Goal: Information Seeking & Learning: Learn about a topic

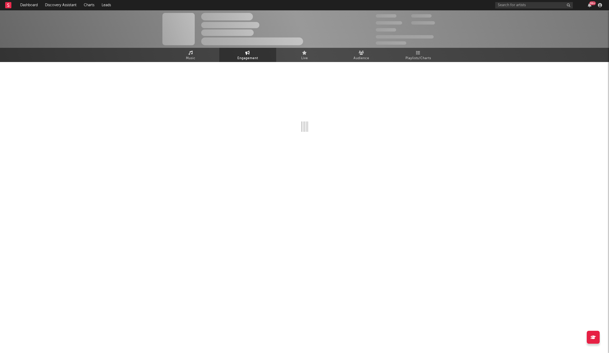
select select "1w"
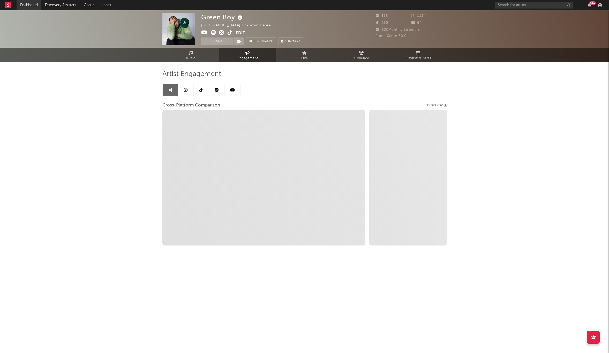
click at [36, 6] on link "Dashboard" at bounding box center [29, 5] width 25 height 10
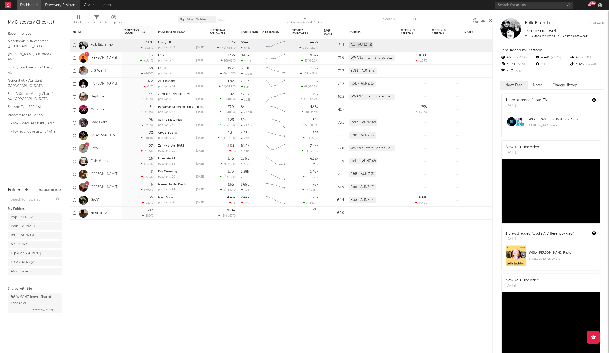
click at [63, 6] on link "Discovery Assistant" at bounding box center [60, 5] width 39 height 10
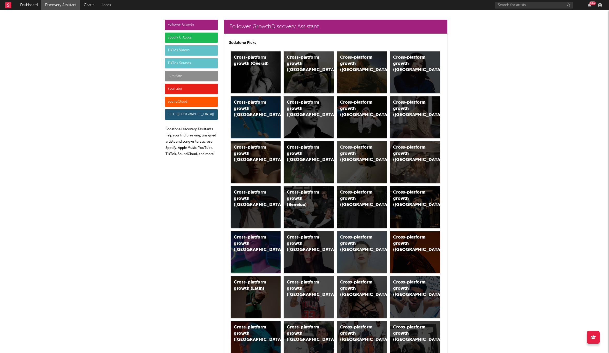
click at [189, 37] on div "Spotify & Apple" at bounding box center [191, 38] width 53 height 10
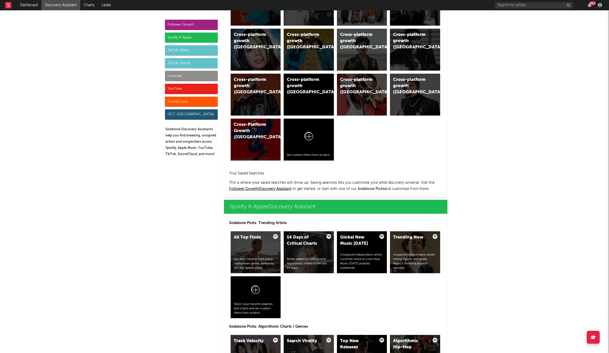
scroll to position [517, 0]
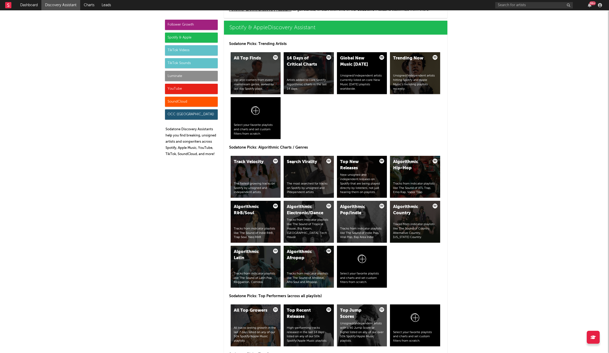
click at [274, 58] on icon at bounding box center [275, 57] width 5 height 5
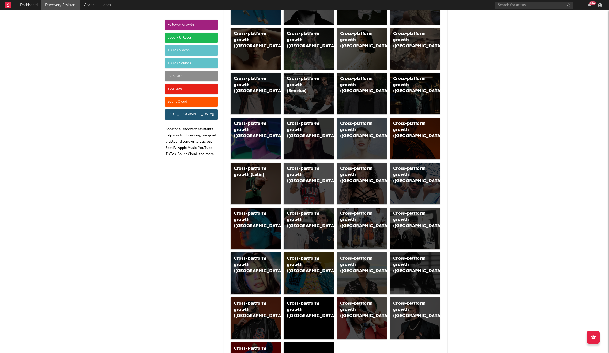
scroll to position [0, 0]
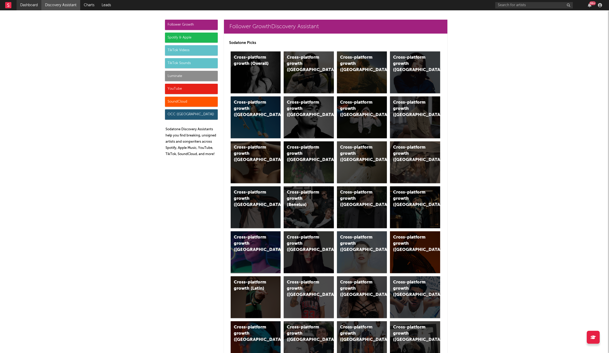
click at [32, 3] on link "Dashboard" at bounding box center [29, 5] width 25 height 10
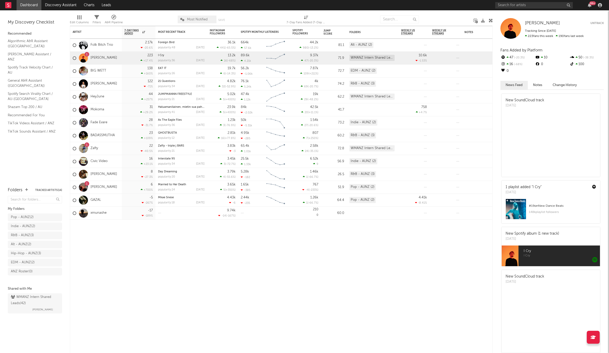
click at [96, 20] on div "Filters" at bounding box center [97, 22] width 8 height 6
click at [40, 78] on link "General A&R Assistant (Australia)" at bounding box center [32, 83] width 49 height 11
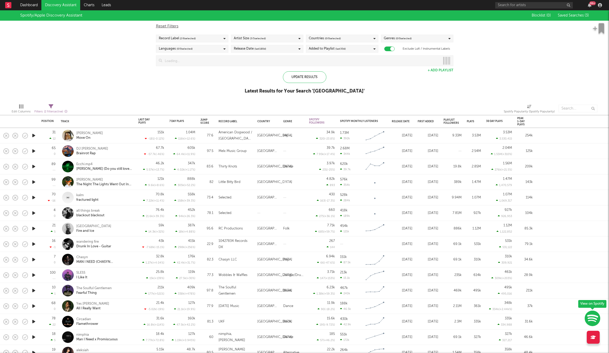
click at [214, 38] on div "Record Label ( 2 / 6 selected)" at bounding box center [192, 39] width 72 height 8
click at [180, 48] on button "Select All" at bounding box center [192, 47] width 67 height 6
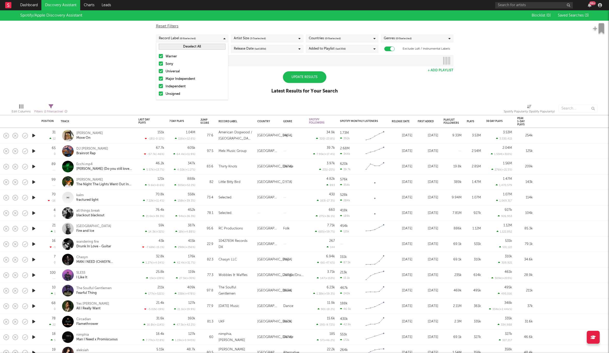
click at [246, 37] on div "Artist Size ( 3 / 5 selected)" at bounding box center [250, 38] width 32 height 6
click at [256, 47] on button "Select All" at bounding box center [267, 47] width 67 height 6
drag, startPoint x: 236, startPoint y: 72, endPoint x: 237, endPoint y: 78, distance: 6.0
click at [236, 72] on div at bounding box center [236, 71] width 4 height 4
click at [234, 72] on input "Moderate" at bounding box center [234, 72] width 0 height 6
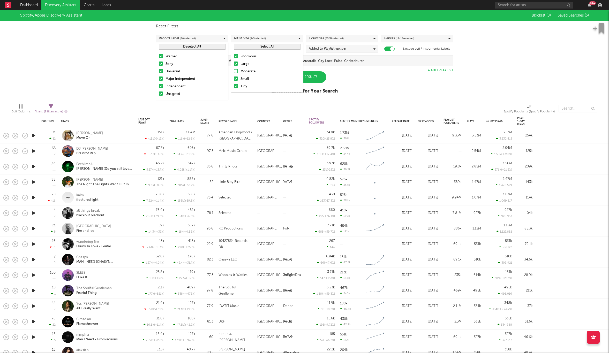
drag, startPoint x: 236, startPoint y: 72, endPoint x: 268, endPoint y: 53, distance: 37.3
click at [236, 72] on div at bounding box center [236, 71] width 4 height 4
click at [234, 72] on input "Moderate" at bounding box center [234, 72] width 0 height 6
click at [344, 38] on span "( 65 / 78 selected)" at bounding box center [334, 38] width 19 height 6
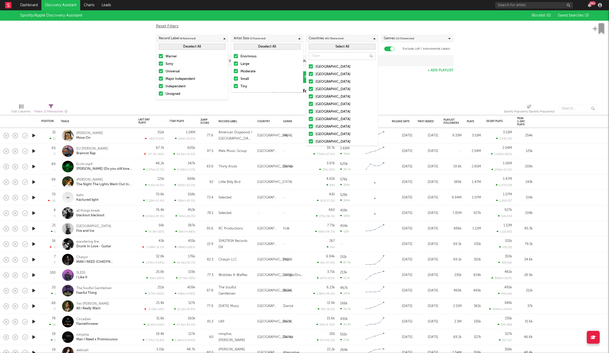
click at [341, 46] on button "Select All" at bounding box center [342, 47] width 67 height 6
click at [409, 37] on span "( 13 / 15 selected)" at bounding box center [405, 38] width 19 height 6
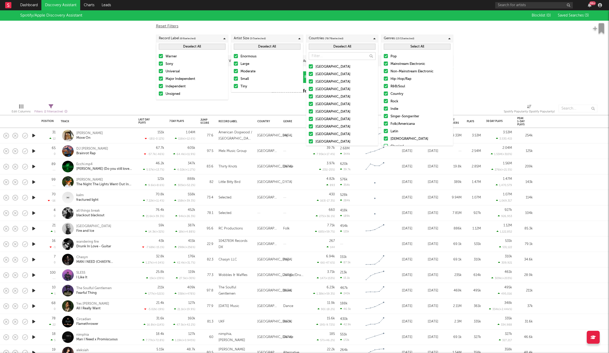
drag, startPoint x: 432, startPoint y: 47, endPoint x: 503, endPoint y: 52, distance: 71.1
click at [432, 47] on button "Select All" at bounding box center [417, 47] width 67 height 6
click at [508, 52] on div "Spotify/Apple Discovery Assistant Blocklist ( 0 ) Saved Searches ( 3 ) Reset Fi…" at bounding box center [304, 54] width 609 height 89
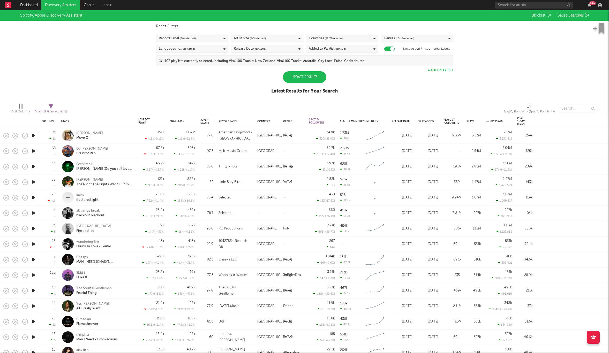
click at [207, 48] on div "Languages ( 70 / 71 selected)" at bounding box center [192, 49] width 72 height 8
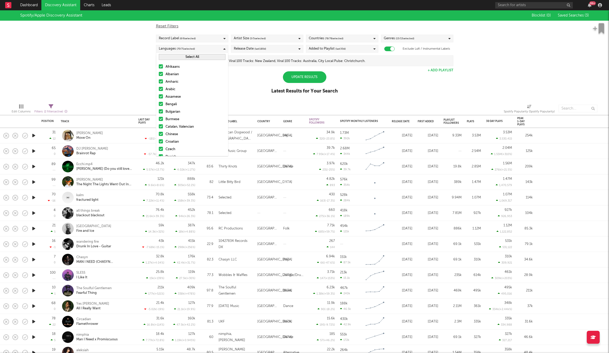
click at [203, 57] on button "Select All" at bounding box center [192, 57] width 67 height 6
drag, startPoint x: 245, startPoint y: 47, endPoint x: 248, endPoint y: 51, distance: 4.9
click at [245, 47] on div "Release Date (last 180 d)" at bounding box center [250, 49] width 32 height 6
click at [257, 90] on input "From to days ago" at bounding box center [257, 89] width 13 height 8
type input "1"
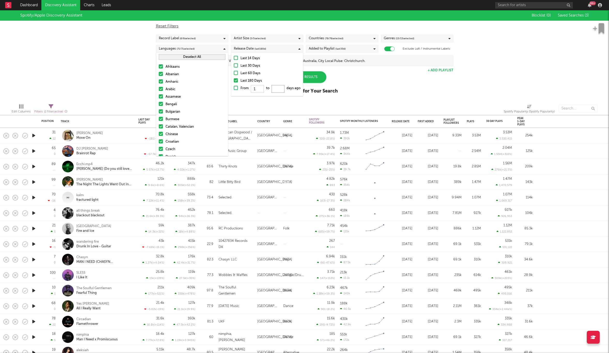
click at [280, 89] on input "From 1 to days ago" at bounding box center [277, 89] width 13 height 8
type input "14"
click at [235, 58] on div at bounding box center [236, 58] width 4 height 4
click at [234, 58] on input "Last 14 Days" at bounding box center [234, 58] width 0 height 6
drag, startPoint x: 364, startPoint y: 83, endPoint x: 358, endPoint y: 70, distance: 14.0
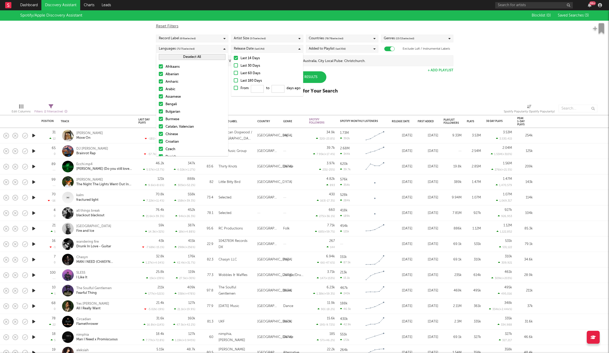
click at [364, 83] on div "Spotify/Apple Discovery Assistant Blocklist ( 0 ) Saved Searches ( 3 ) Reset Fi…" at bounding box center [304, 54] width 609 height 89
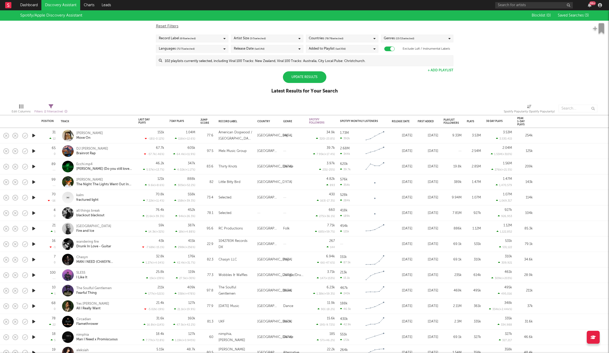
click at [337, 53] on div "Added to Playlist (last 30 d)" at bounding box center [342, 49] width 72 height 8
click at [278, 80] on div "Update Results Latest Results for Your Search" at bounding box center [304, 85] width 66 height 28
click at [300, 76] on div "Update Results" at bounding box center [304, 77] width 43 height 12
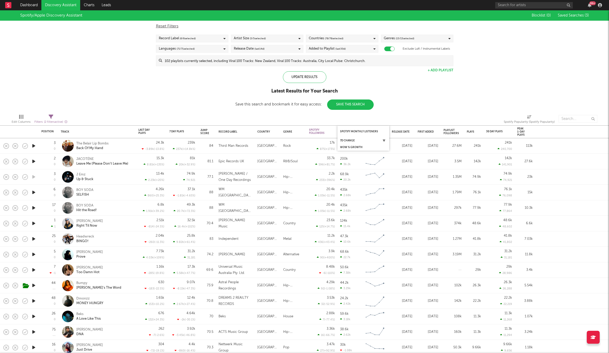
click at [383, 131] on icon "button" at bounding box center [384, 131] width 3 height 3
select select "between"
select select "max"
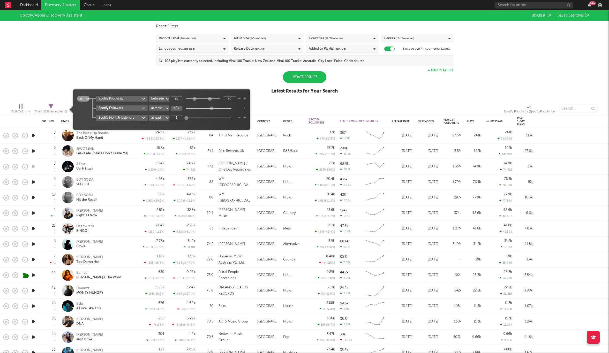
click at [180, 109] on input "40k" at bounding box center [177, 108] width 12 height 5
type input "999k"
type input "100"
drag, startPoint x: 214, startPoint y: 98, endPoint x: 224, endPoint y: 98, distance: 9.3
click at [224, 98] on div "25 100" at bounding box center [203, 98] width 65 height 5
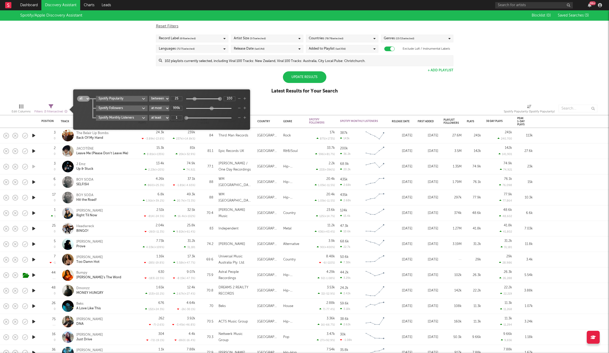
click at [128, 77] on div "Spotify/Apple Discovery Assistant Blocklist ( 0 ) Saved Searches ( 3 ) Reset Fi…" at bounding box center [304, 54] width 609 height 89
type input "999k"
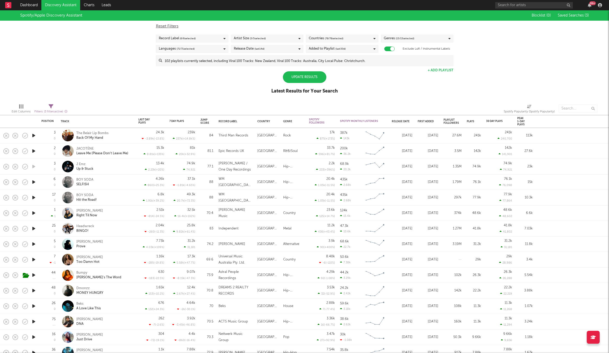
click at [307, 77] on div "Update Results" at bounding box center [304, 77] width 43 height 12
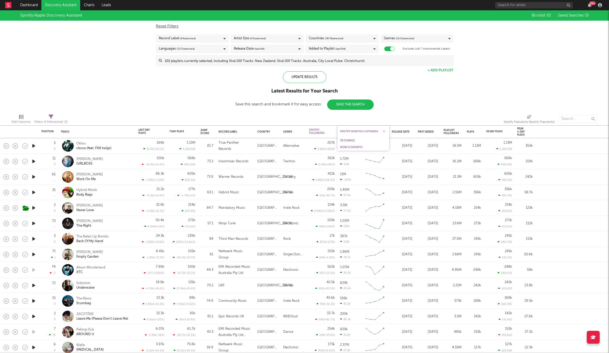
click at [363, 129] on div "Spotify Monthly Listeners" at bounding box center [363, 131] width 47 height 10
drag, startPoint x: 364, startPoint y: 132, endPoint x: 369, endPoint y: 130, distance: 5.2
click at [364, 132] on div "Spotify Monthly Listeners" at bounding box center [359, 131] width 39 height 3
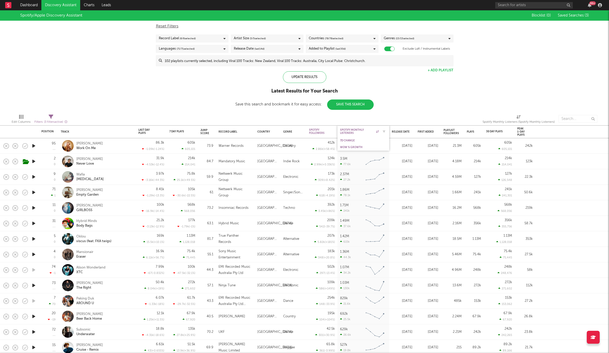
click at [351, 131] on div "Spotify Monthly Listeners" at bounding box center [359, 132] width 39 height 6
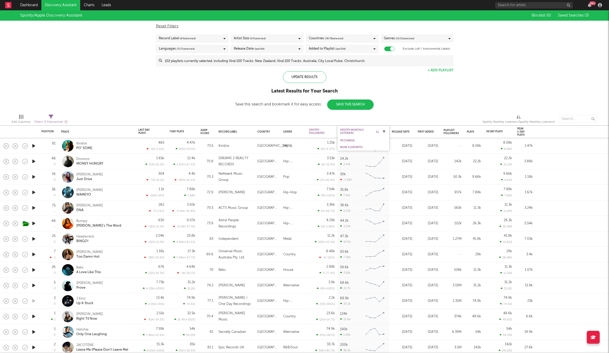
click at [385, 131] on icon "button" at bounding box center [384, 131] width 3 height 3
select select "between"
select select "max"
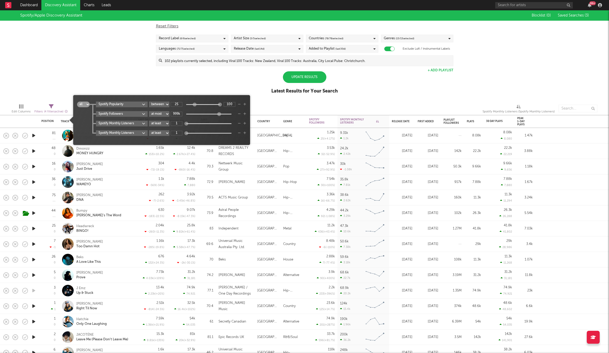
click at [386, 96] on div "Spotify/Apple Discovery Assistant Blocklist ( 0 ) Saved Searches ( 3 ) Reset Fi…" at bounding box center [304, 54] width 609 height 89
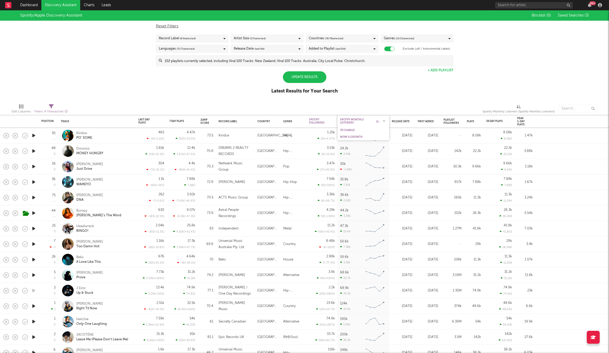
click at [347, 121] on div "Spotify Monthly Listeners" at bounding box center [359, 121] width 39 height 6
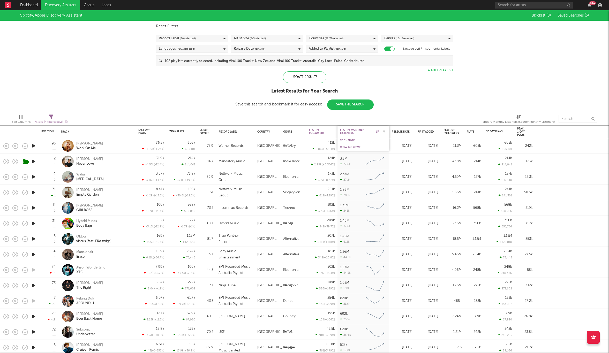
click at [352, 131] on div "Spotify Monthly Listeners" at bounding box center [359, 132] width 39 height 6
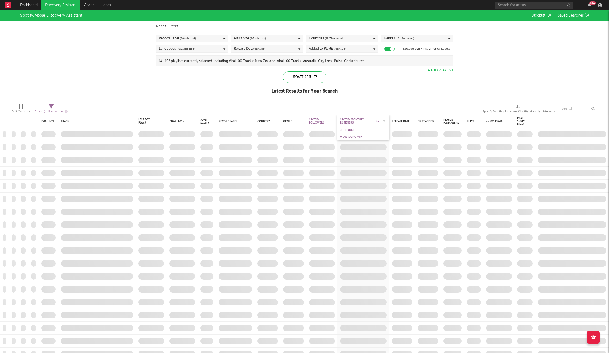
click at [355, 118] on div "Spotify Monthly Listeners" at bounding box center [359, 121] width 39 height 6
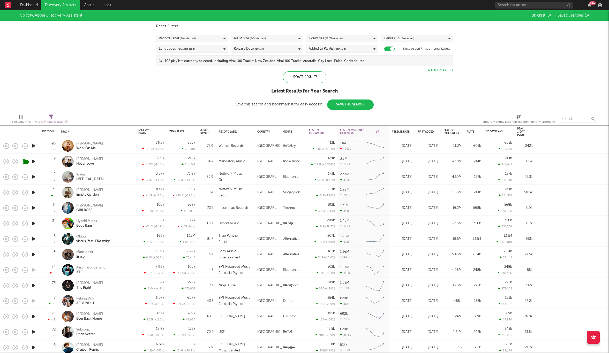
click at [328, 51] on div "Added to Playlist (last 30 d)" at bounding box center [327, 49] width 37 height 6
drag, startPoint x: 311, startPoint y: 80, endPoint x: 293, endPoint y: 75, distance: 18.8
click at [312, 80] on div at bounding box center [311, 80] width 4 height 4
click at [309, 80] on input "Last 180 Days" at bounding box center [309, 81] width 0 height 6
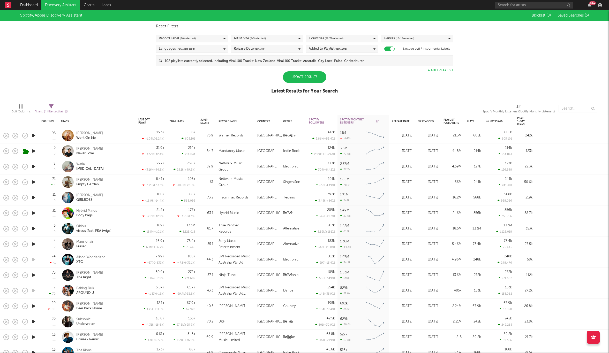
click at [266, 80] on div "Spotify/Apple Discovery Assistant Blocklist ( 0 ) Saved Searches ( 3 ) Reset Fi…" at bounding box center [304, 54] width 609 height 89
click at [292, 79] on div "Update Results" at bounding box center [304, 77] width 43 height 12
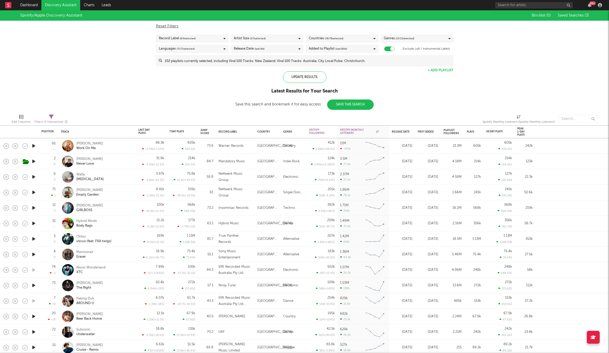
click at [391, 86] on div "Spotify/Apple Discovery Assistant Blocklist ( 0 ) Saved Searches ( 3 ) Reset Fi…" at bounding box center [304, 60] width 609 height 100
click at [378, 85] on div "Spotify/Apple Discovery Assistant Blocklist ( 0 ) Saved Searches ( 3 ) Reset Fi…" at bounding box center [304, 60] width 609 height 100
click at [385, 132] on icon "button" at bounding box center [384, 131] width 3 height 3
select select "between"
select select "max"
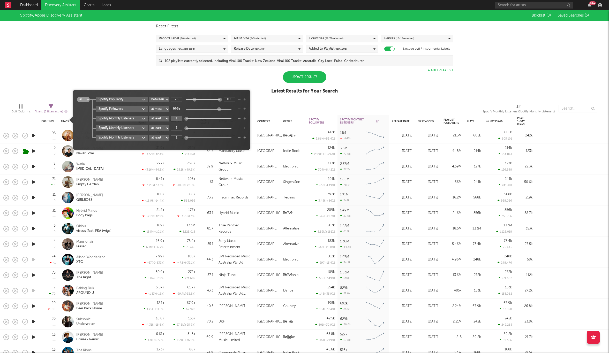
drag, startPoint x: 177, startPoint y: 118, endPoint x: 184, endPoint y: 118, distance: 6.5
click at [178, 118] on input "1" at bounding box center [177, 118] width 12 height 5
click at [177, 109] on div "Spotify Popularity at least at most between 25 100 Spotify Followers at least a…" at bounding box center [168, 119] width 156 height 44
type input "999"
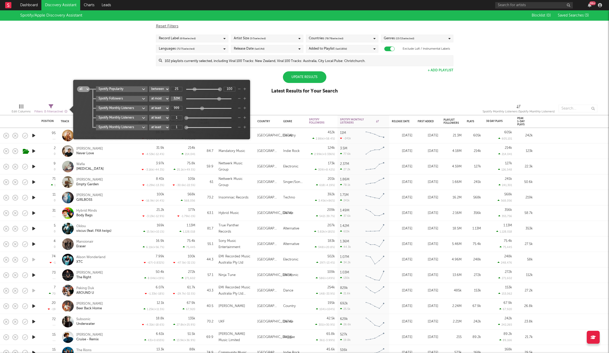
type input "162M"
drag, startPoint x: 220, startPoint y: 99, endPoint x: 259, endPoint y: 95, distance: 38.7
click at [242, 98] on div "Spotify Followers at least at most between 162M" at bounding box center [171, 99] width 150 height 6
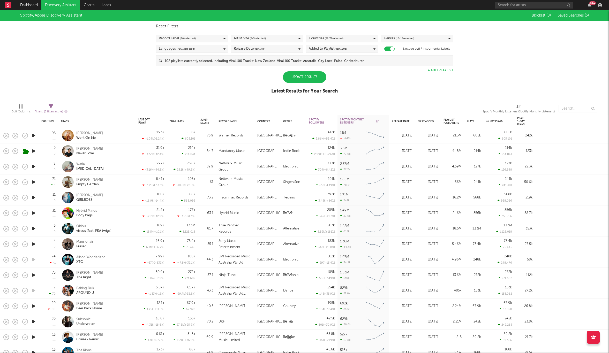
click at [306, 76] on div "Update Results" at bounding box center [304, 77] width 43 height 12
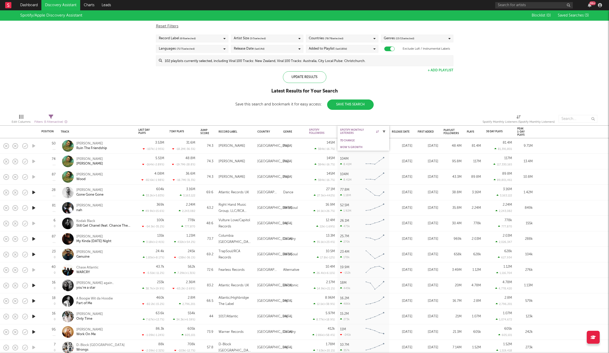
click at [385, 132] on icon "button" at bounding box center [384, 131] width 3 height 3
select select "between"
select select "max"
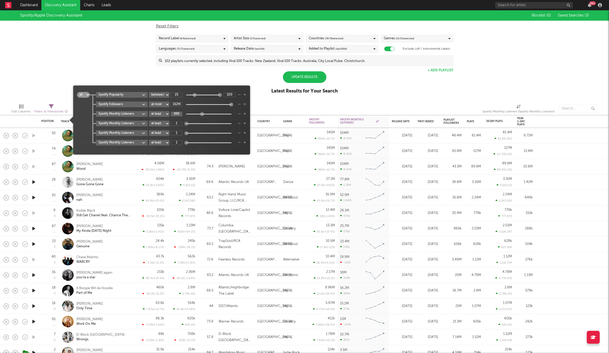
click at [180, 114] on input "999" at bounding box center [177, 114] width 12 height 5
click at [179, 115] on input "999" at bounding box center [177, 114] width 12 height 5
type input "999k"
click at [306, 80] on div "Update Results" at bounding box center [304, 77] width 43 height 12
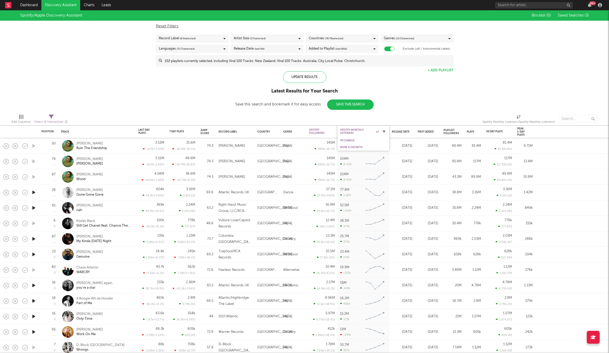
click at [384, 132] on icon "button" at bounding box center [384, 131] width 3 height 3
select select "between"
select select "max"
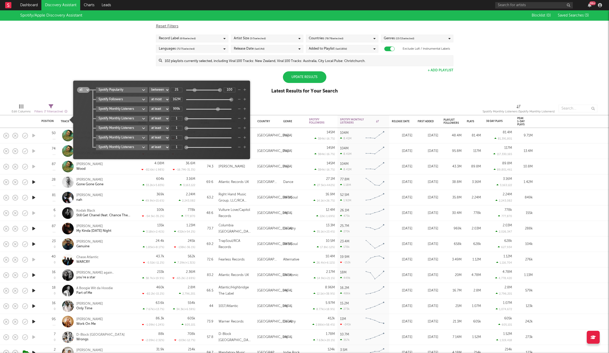
click at [86, 90] on select "all any" at bounding box center [83, 90] width 13 height 6
click at [77, 87] on select "all any" at bounding box center [83, 90] width 13 height 6
drag, startPoint x: 101, startPoint y: 125, endPoint x: 123, endPoint y: 116, distance: 24.4
click at [103, 124] on div "Spotify Popularity at least at most between 25 100 Spotify Followers at least a…" at bounding box center [168, 118] width 156 height 63
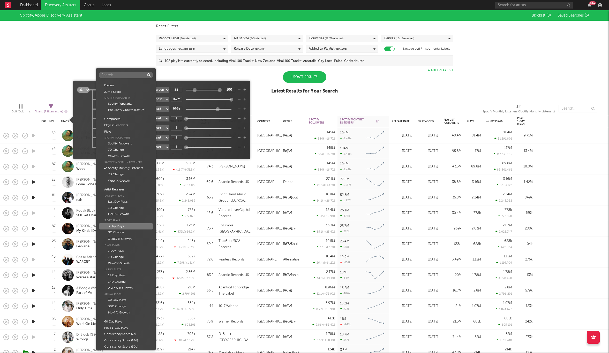
click at [146, 149] on body "Dashboard Discovery Assistant Charts Leads 99 + Notifications Settings Mark all…" at bounding box center [304, 176] width 609 height 353
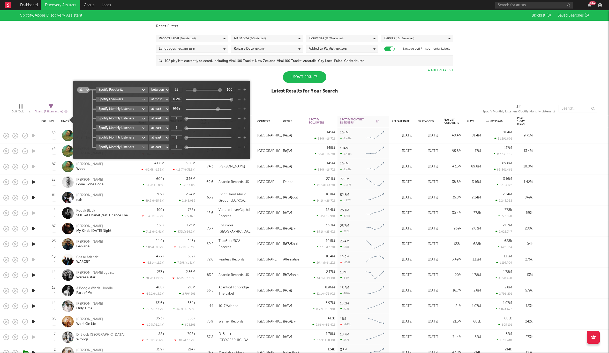
click at [338, 99] on div "Folders Jump Score Spotify Popularity Spotify Popularity Popularity Growth (Las…" at bounding box center [304, 176] width 609 height 353
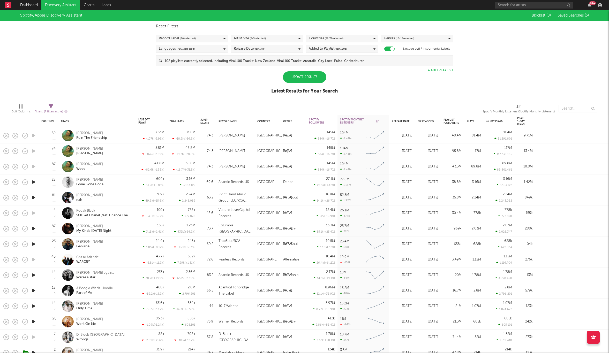
click at [400, 97] on div "Spotify/Apple Discovery Assistant Blocklist ( 0 ) Saved Searches ( 3 ) Reset Fi…" at bounding box center [304, 54] width 609 height 89
drag, startPoint x: 377, startPoint y: 123, endPoint x: 393, endPoint y: 96, distance: 30.8
click at [393, 96] on div "Position Position Change Track Last Day Plays 1D Change DoD % Growth 7 Day Play…" at bounding box center [304, 181] width 609 height 343
click at [65, 111] on icon "button" at bounding box center [65, 111] width 3 height 3
click at [39, 105] on icon at bounding box center [38, 106] width 5 height 5
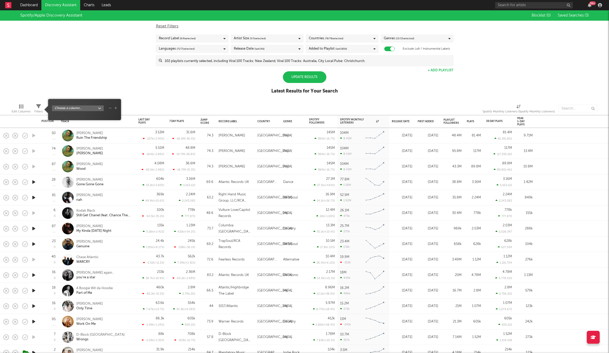
drag, startPoint x: 187, startPoint y: 82, endPoint x: 276, endPoint y: 101, distance: 90.7
click at [188, 82] on div "Spotify/Apple Discovery Assistant Blocklist ( 0 ) Saved Searches ( 3 ) Reset Fi…" at bounding box center [304, 54] width 609 height 89
click at [383, 122] on icon "button" at bounding box center [384, 121] width 3 height 3
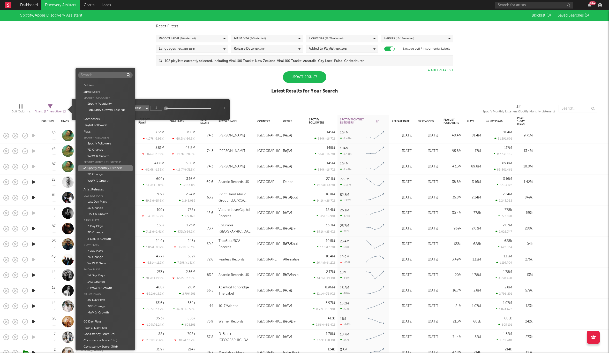
click at [123, 107] on body "Dashboard Discovery Assistant Charts Leads 99 + Notifications Settings Mark all…" at bounding box center [304, 176] width 609 height 353
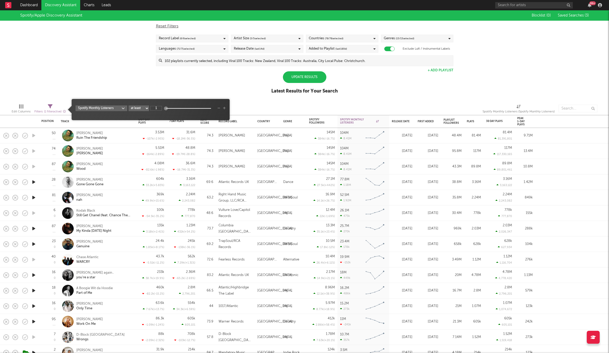
click at [145, 108] on div "Folders Jump Score Spotify Popularity Spotify Popularity Popularity Growth (Las…" at bounding box center [304, 176] width 609 height 353
click at [145, 108] on select "at least at most between" at bounding box center [139, 109] width 20 height 6
click at [129, 106] on select "at least at most between" at bounding box center [139, 109] width 20 height 6
select select "max"
click at [156, 110] on input "1" at bounding box center [156, 108] width 12 height 5
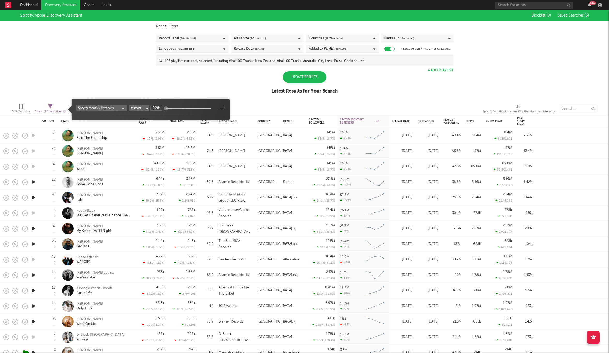
type input "999k"
click at [250, 84] on div "Spotify/Apple Discovery Assistant Blocklist ( 0 ) Saved Searches ( 3 ) Reset Fi…" at bounding box center [304, 54] width 609 height 89
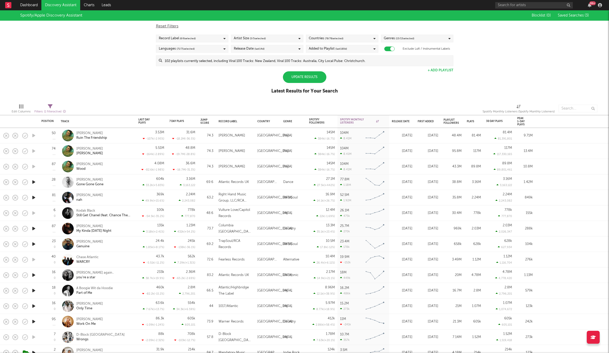
click at [314, 80] on div "Update Results" at bounding box center [304, 77] width 43 height 12
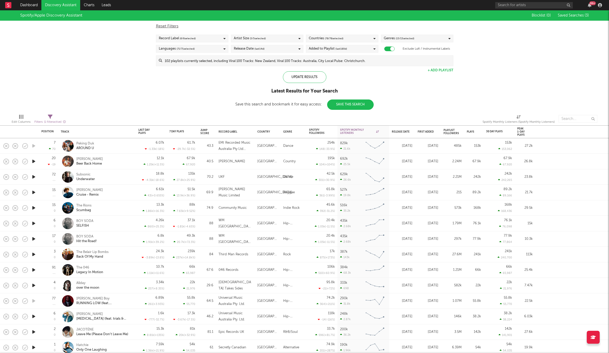
click at [67, 80] on div "Spotify/Apple Discovery Assistant Blocklist ( 0 ) Saved Searches ( 3 ) Reset Fi…" at bounding box center [304, 60] width 609 height 100
click at [52, 6] on link "Discovery Assistant" at bounding box center [60, 5] width 39 height 10
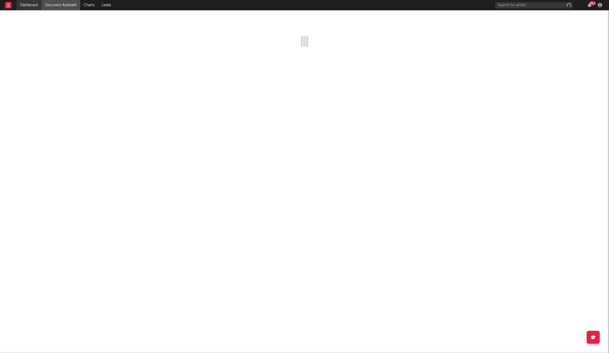
click at [26, 6] on link "Dashboard" at bounding box center [29, 5] width 25 height 10
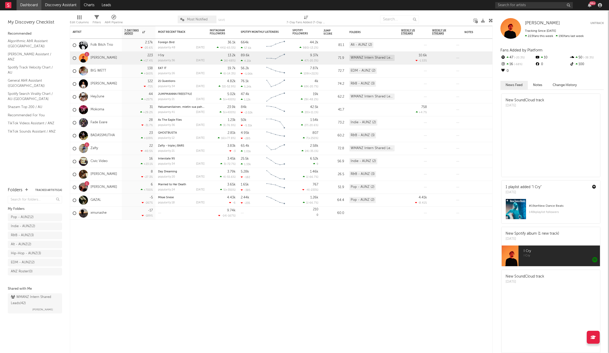
click at [57, 8] on link "Discovery Assistant" at bounding box center [60, 5] width 39 height 10
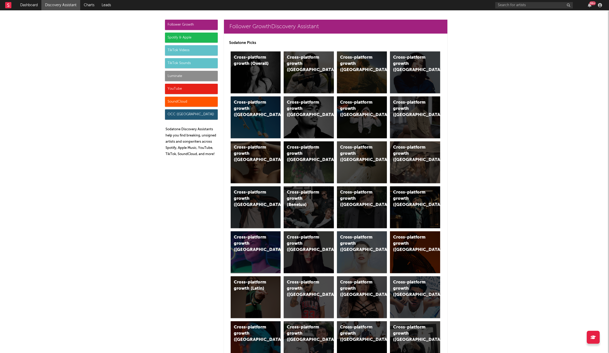
click at [207, 35] on div "Spotify & Apple" at bounding box center [191, 38] width 53 height 10
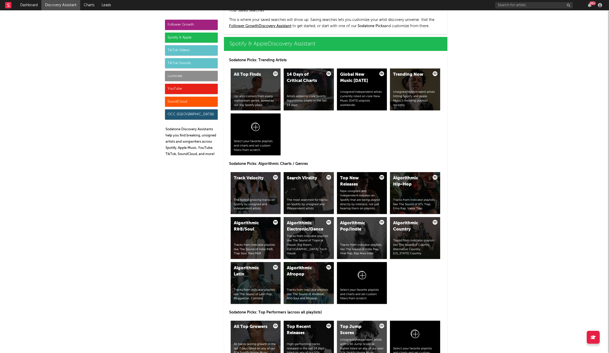
scroll to position [517, 0]
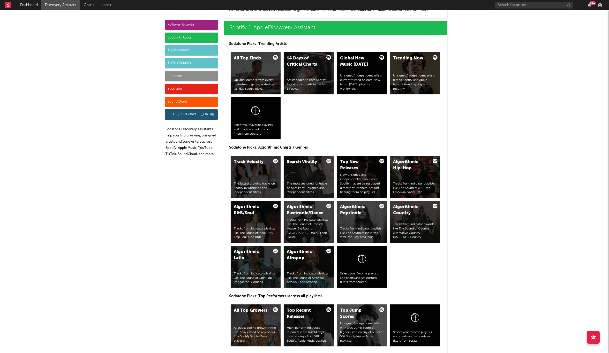
click at [300, 113] on div "All Top Finds Up-and-comers from every mainstream genre, sorted by last day Spo…" at bounding box center [335, 96] width 213 height 90
click at [250, 107] on div at bounding box center [256, 111] width 44 height 23
click at [250, 109] on div at bounding box center [256, 111] width 44 height 23
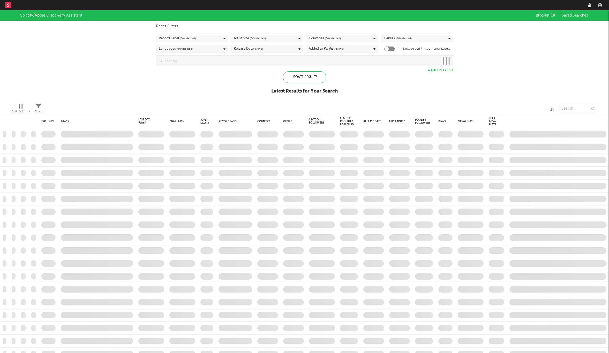
click at [208, 35] on div "Record Label ( 0 / 6 selected)" at bounding box center [192, 39] width 72 height 8
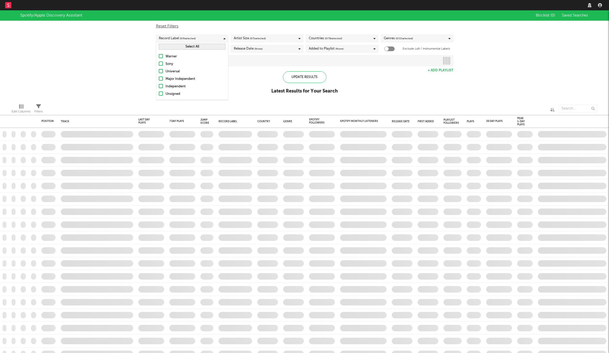
click at [201, 49] on button "Select All" at bounding box center [192, 47] width 67 height 6
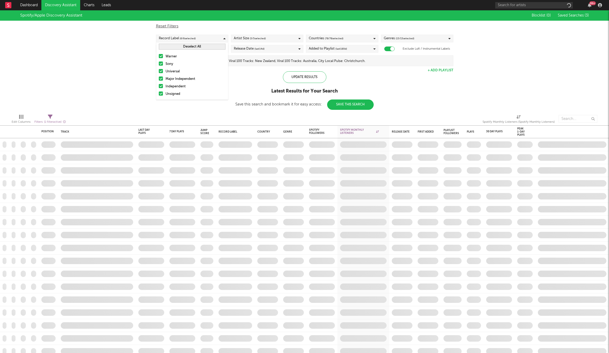
checkbox input "true"
click at [201, 47] on button "Deselect All" at bounding box center [192, 47] width 67 height 6
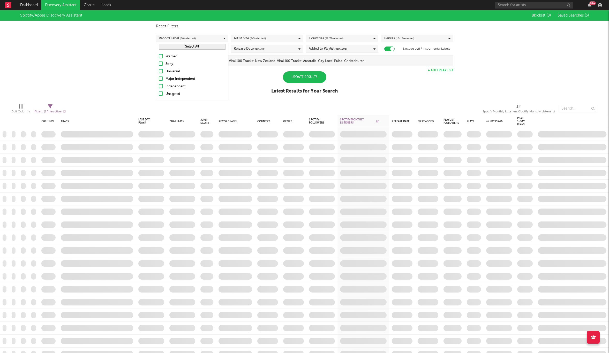
click at [203, 47] on button "Select All" at bounding box center [192, 47] width 67 height 6
click at [249, 37] on div "Artist Size ( 5 / 5 selected)" at bounding box center [250, 38] width 32 height 6
click at [319, 38] on div "Countries ( 78 / 78 selected)" at bounding box center [326, 38] width 35 height 6
click at [485, 43] on div "Spotify/Apple Discovery Assistant Blocklist ( 0 ) Saved Searches ( 3 ) Reset Fi…" at bounding box center [304, 54] width 609 height 89
click at [385, 121] on icon "button" at bounding box center [384, 121] width 3 height 3
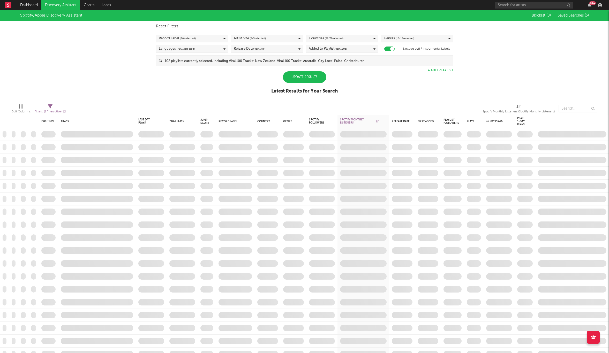
select select "max"
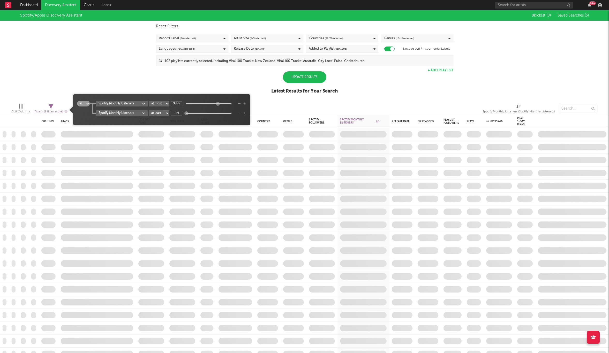
click at [182, 85] on div "Spotify/Apple Discovery Assistant Blocklist ( 0 ) Saved Searches ( 3 ) Reset Fi…" at bounding box center [304, 54] width 609 height 89
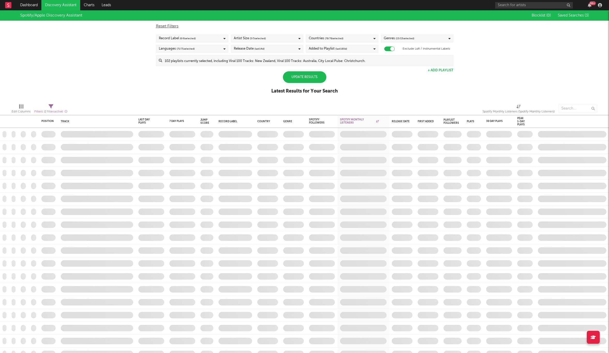
click at [311, 79] on div "Update Results" at bounding box center [304, 77] width 43 height 12
click at [371, 82] on div "Spotify/Apple Discovery Assistant Blocklist ( 0 ) Saved Searches ( 3 ) Reset Fi…" at bounding box center [304, 54] width 609 height 89
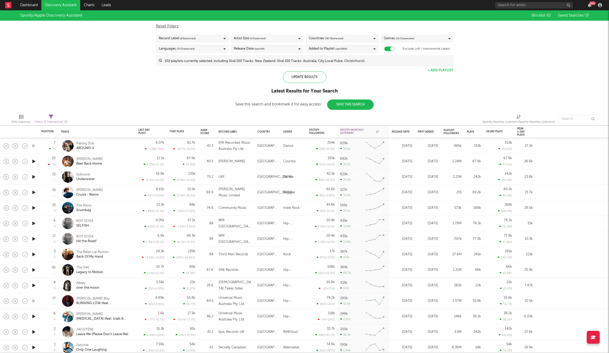
click at [300, 63] on input at bounding box center [307, 61] width 291 height 10
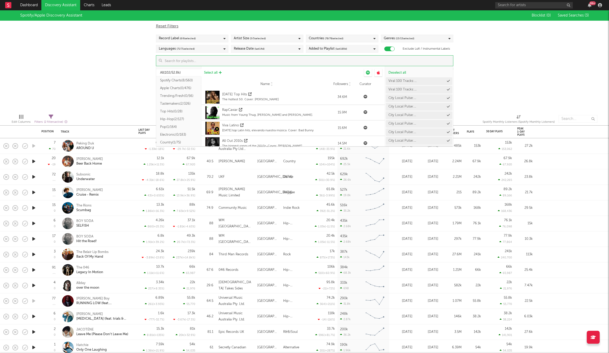
click at [218, 73] on span "Select all" at bounding box center [210, 72] width 13 height 3
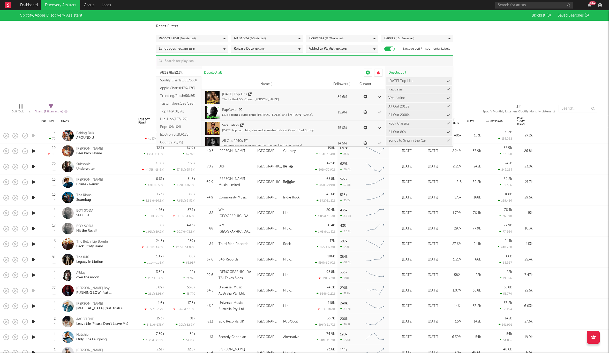
click at [532, 51] on div "Spotify/Apple Discovery Assistant Blocklist ( 0 ) Saved Searches ( 3 ) Reset Fi…" at bounding box center [304, 54] width 609 height 89
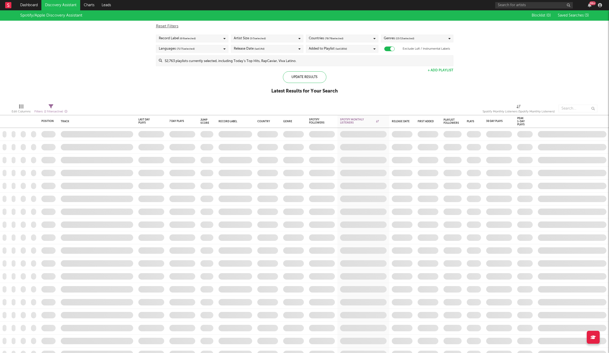
click at [104, 90] on div "Spotify/Apple Discovery Assistant Blocklist ( 0 ) Saved Searches ( 3 ) Reset Fi…" at bounding box center [304, 54] width 609 height 89
click at [70, 5] on link "Discovery Assistant" at bounding box center [60, 5] width 39 height 10
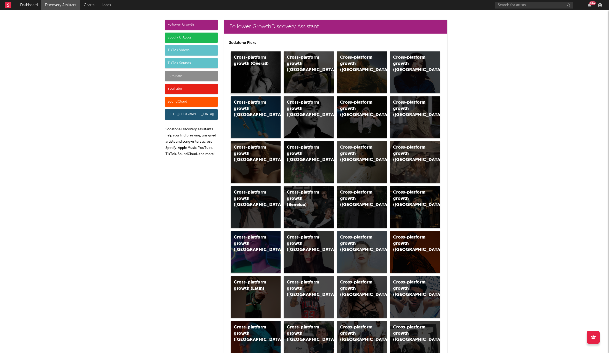
click at [253, 72] on div "Cross-platform growth (Overall)" at bounding box center [256, 72] width 50 height 42
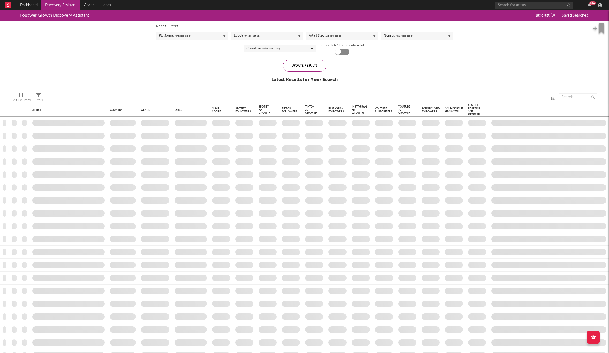
checkbox input "true"
click at [58, 5] on link "Discovery Assistant" at bounding box center [60, 5] width 39 height 10
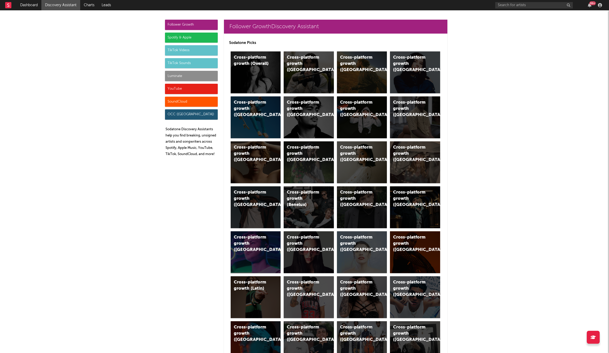
click at [181, 38] on div "Spotify & Apple" at bounding box center [191, 38] width 53 height 10
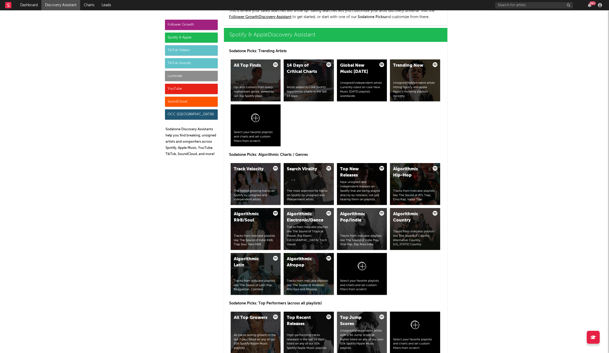
scroll to position [517, 0]
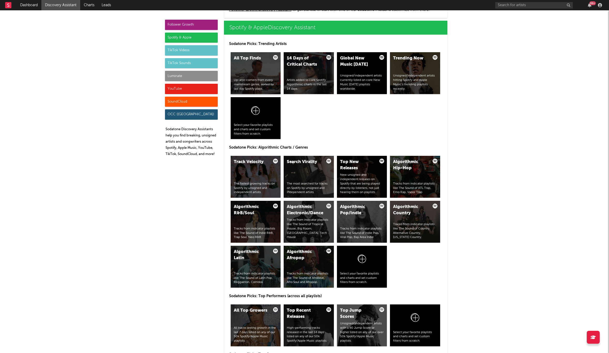
click at [257, 70] on div "All Top Finds Up-and-comers from every mainstream genre, sorted by last day Spo…" at bounding box center [256, 73] width 50 height 42
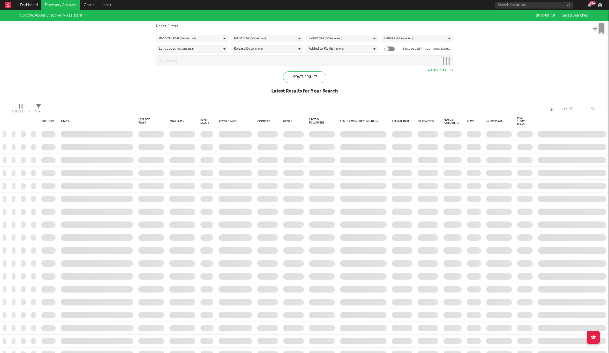
click at [207, 40] on div "Record Label ( 0 / 6 selected)" at bounding box center [192, 39] width 72 height 8
click at [250, 79] on div "Spotify/Apple Discovery Assistant Blocklist ( 0 ) Saved Searches Reset Filters …" at bounding box center [304, 54] width 609 height 89
checkbox input "true"
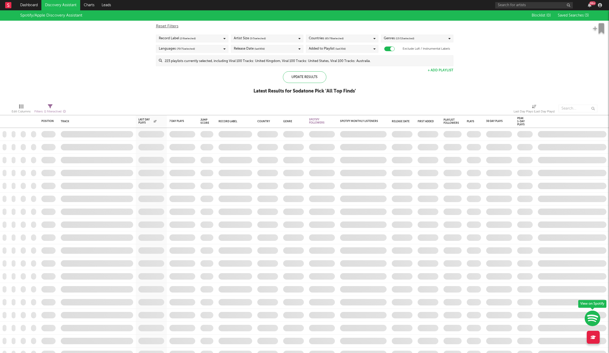
click at [212, 39] on div "Record Label ( 2 / 6 selected)" at bounding box center [192, 39] width 72 height 8
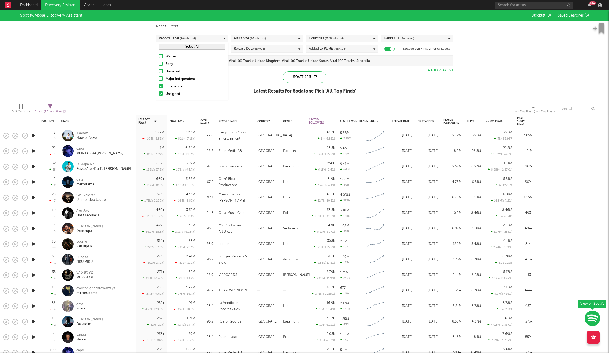
click at [197, 47] on button "Select All" at bounding box center [192, 47] width 67 height 6
click at [306, 76] on div "Update Results" at bounding box center [304, 77] width 43 height 12
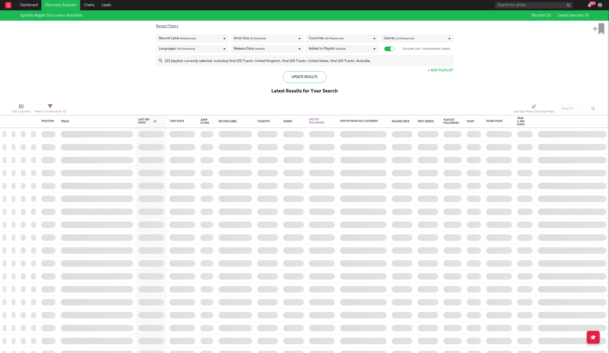
click at [348, 39] on div "Countries ( 65 / 78 selected)" at bounding box center [342, 39] width 72 height 8
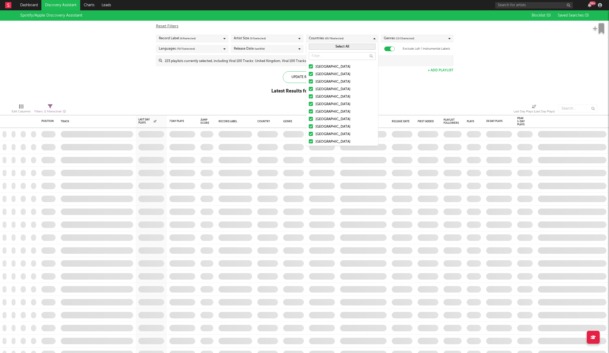
click at [358, 47] on button "Select All" at bounding box center [342, 47] width 67 height 6
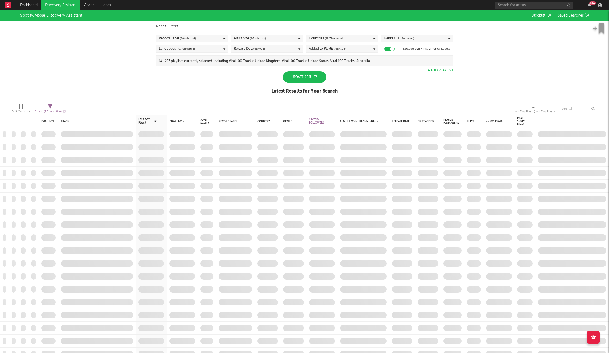
drag, startPoint x: 413, startPoint y: 89, endPoint x: 411, endPoint y: 49, distance: 40.1
click at [413, 87] on div "Spotify/Apple Discovery Assistant Blocklist ( 0 ) Saved Searches ( 3 ) Reset Fi…" at bounding box center [304, 54] width 609 height 89
click at [408, 40] on span "( 13 / 15 selected)" at bounding box center [405, 38] width 19 height 6
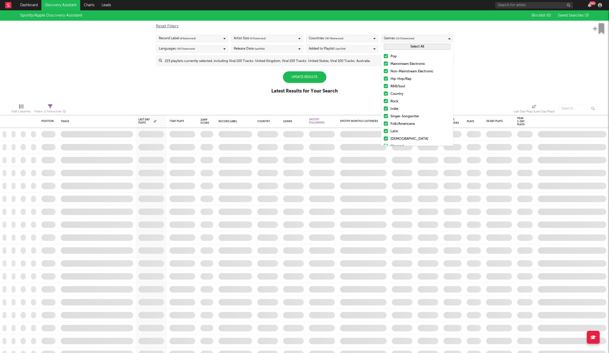
click at [406, 46] on button "Select All" at bounding box center [417, 47] width 67 height 6
click at [269, 49] on div "Release Date (last 90 d)" at bounding box center [267, 49] width 72 height 8
click at [236, 59] on div at bounding box center [236, 58] width 4 height 4
click at [234, 59] on input "Last 14 Days" at bounding box center [234, 58] width 0 height 6
drag, startPoint x: 207, startPoint y: 83, endPoint x: 212, endPoint y: 83, distance: 4.7
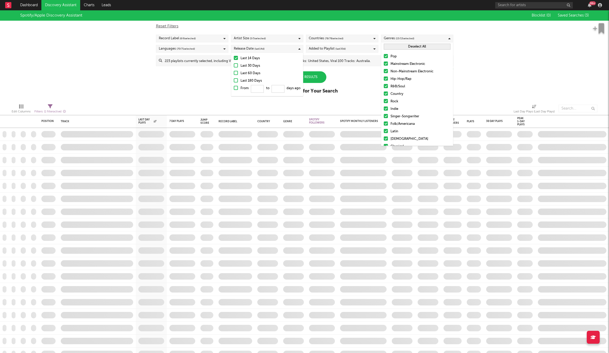
click at [207, 83] on div "Spotify/Apple Discovery Assistant Blocklist ( 0 ) Saved Searches ( 3 ) Reset Fi…" at bounding box center [304, 54] width 609 height 89
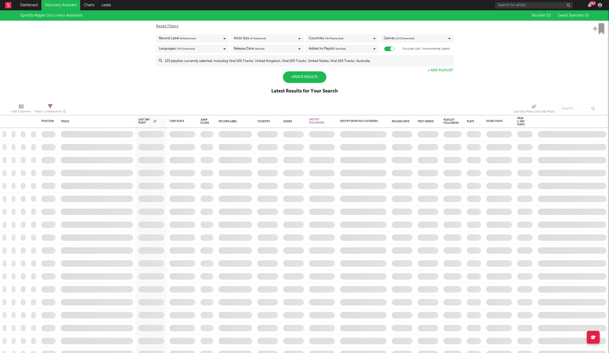
click at [301, 76] on div "Update Results" at bounding box center [304, 77] width 43 height 12
click at [384, 120] on icon "button" at bounding box center [384, 121] width 3 height 3
select select "max"
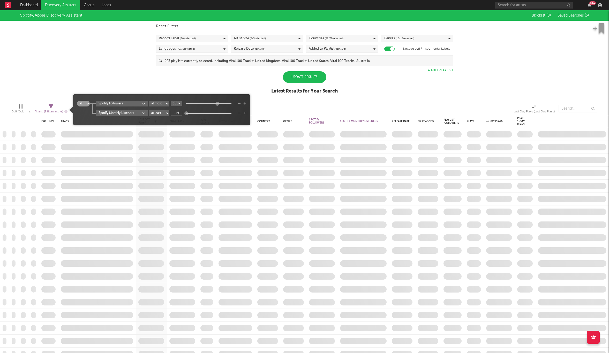
click at [177, 104] on input "500k" at bounding box center [177, 103] width 12 height 5
type input "+inf"
drag, startPoint x: 219, startPoint y: 104, endPoint x: 171, endPoint y: 114, distance: 48.1
click at [244, 104] on div "Spotify Followers at least at most between +inf" at bounding box center [171, 104] width 150 height 6
click at [158, 114] on select "at least at most between" at bounding box center [159, 113] width 20 height 6
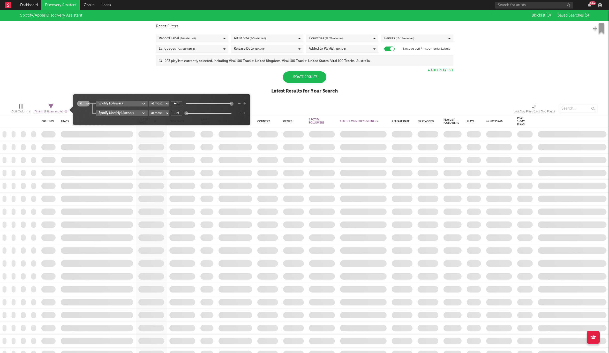
click at [149, 110] on select "at least at most between" at bounding box center [159, 113] width 20 height 6
select select "max"
click at [178, 113] on input "-inf" at bounding box center [177, 113] width 12 height 5
type input "999k"
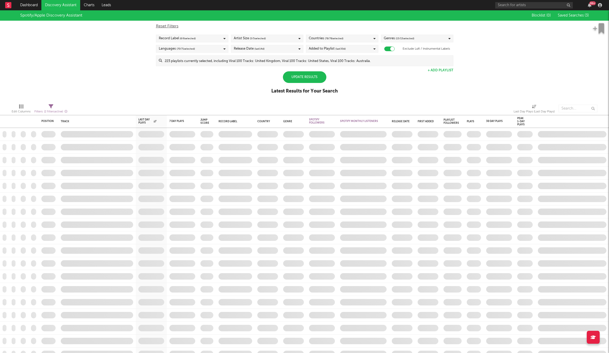
click at [187, 83] on div "Spotify/Apple Discovery Assistant Blocklist ( 0 ) Saved Searches ( 3 ) Reset Fi…" at bounding box center [304, 54] width 609 height 89
click at [305, 76] on div "Update Results" at bounding box center [304, 77] width 43 height 12
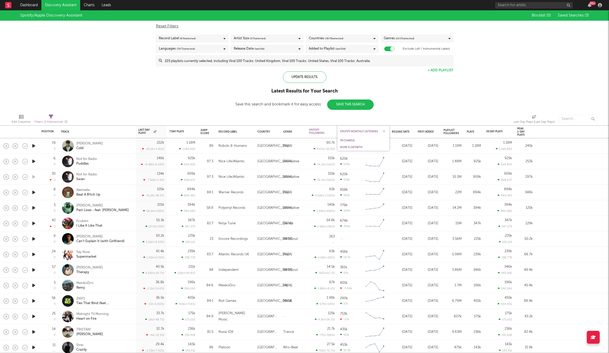
click at [370, 131] on div "Spotify Monthly Listeners" at bounding box center [359, 131] width 39 height 3
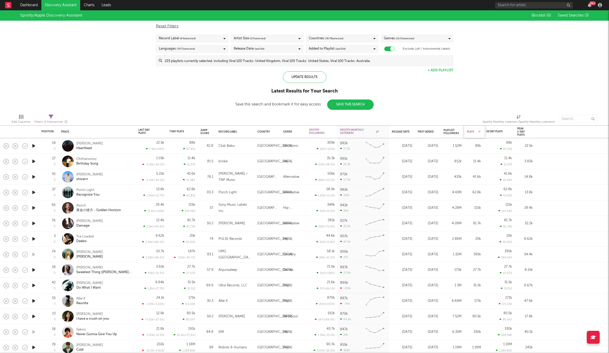
click at [471, 132] on div "Plays" at bounding box center [471, 131] width 8 height 3
